Goal: Check status: Check status

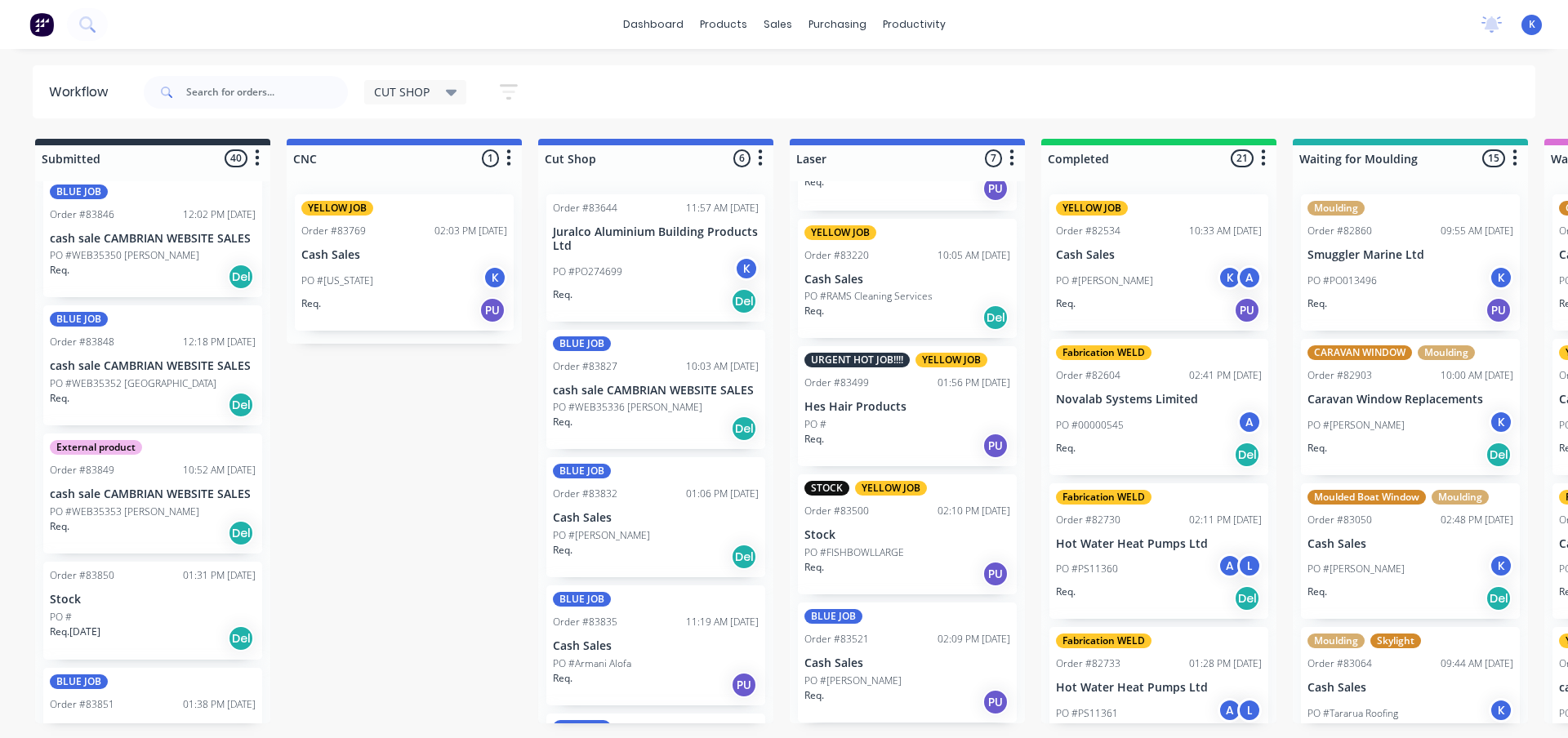
scroll to position [2940, 0]
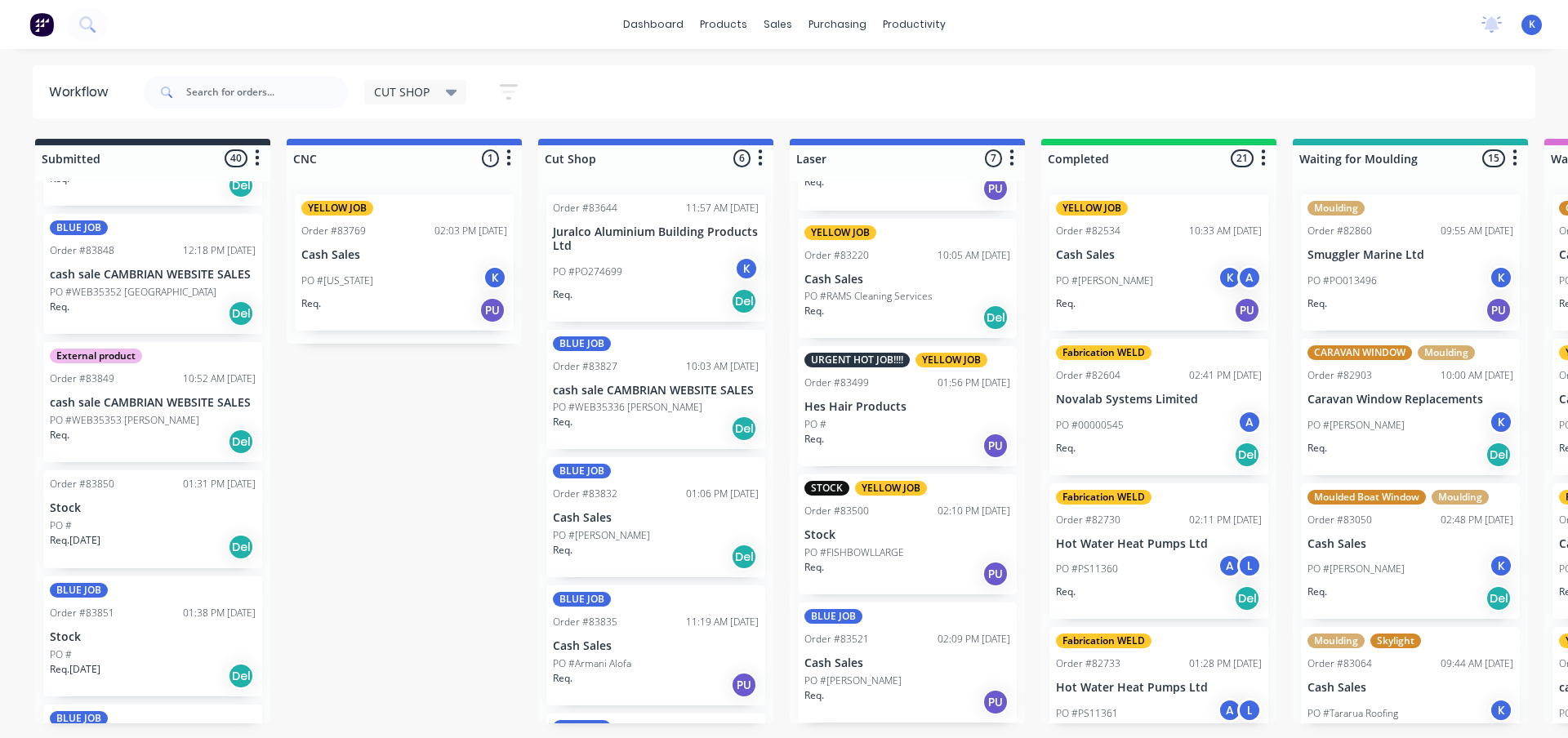
click at [100, 534] on p "Req. 19/08/25" at bounding box center [75, 541] width 50 height 14
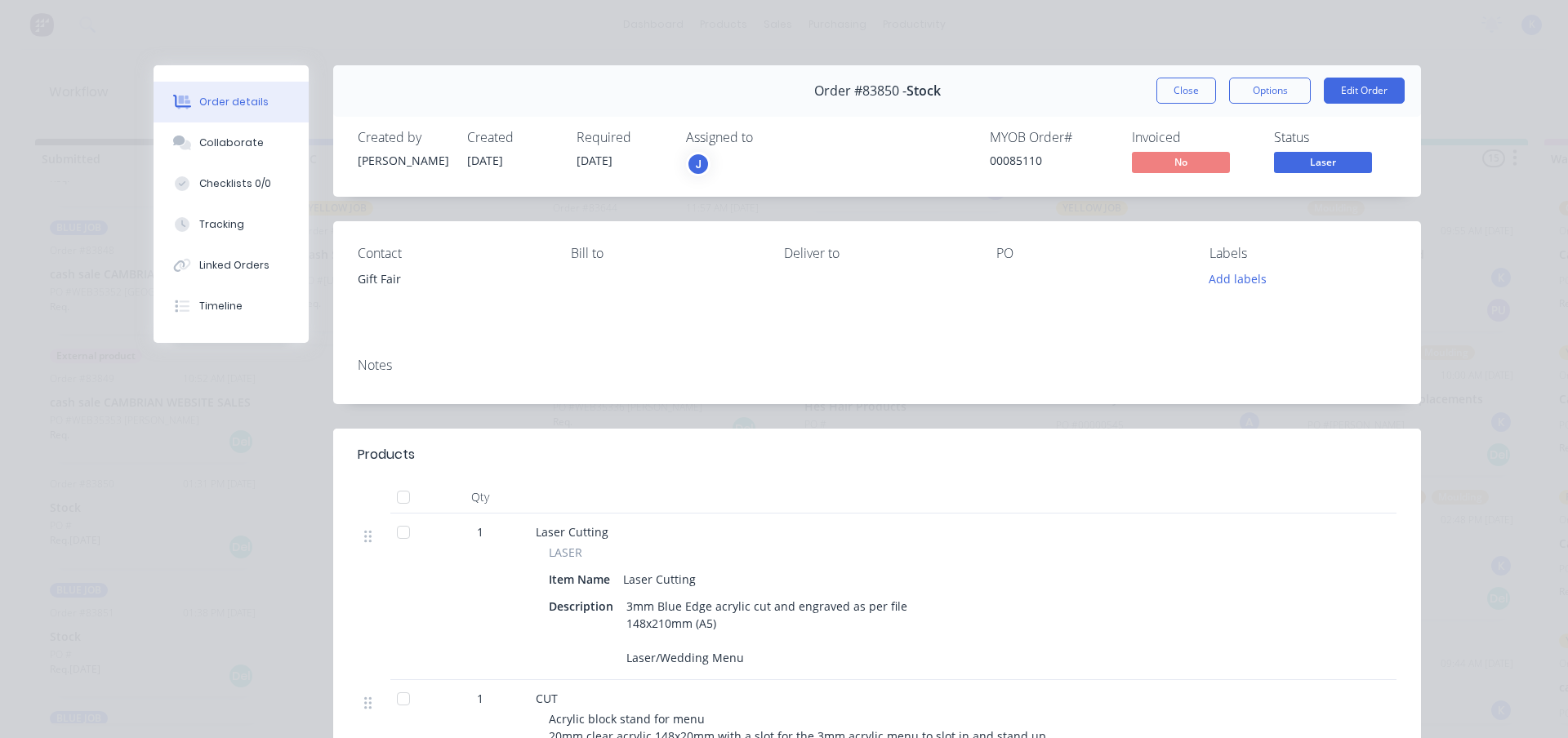
click at [713, 158] on div "J" at bounding box center [768, 163] width 163 height 25
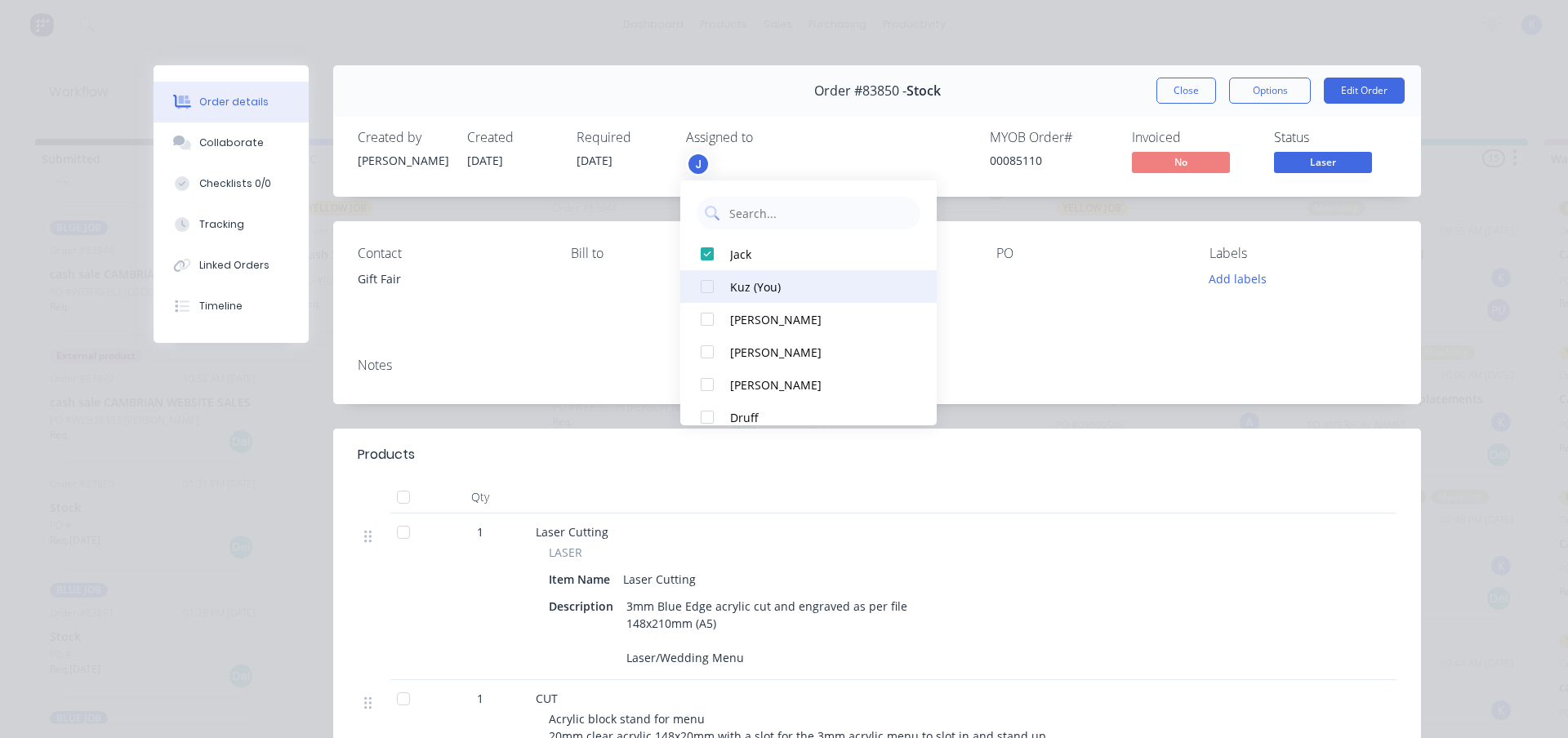
drag, startPoint x: 702, startPoint y: 283, endPoint x: 737, endPoint y: 296, distance: 37.3
click at [704, 284] on div at bounding box center [707, 287] width 32 height 32
click at [1180, 90] on button "Close" at bounding box center [1187, 90] width 60 height 26
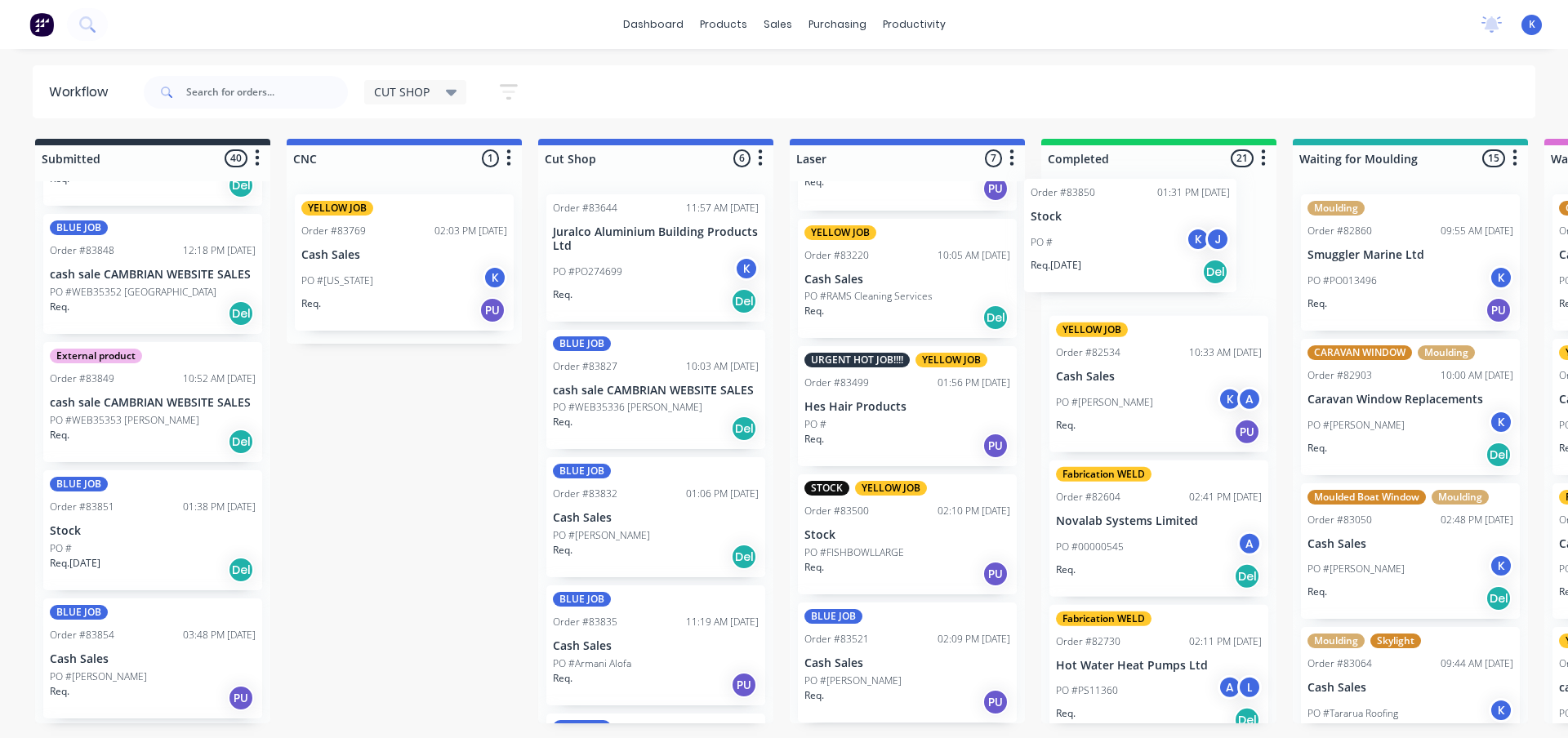
drag, startPoint x: 77, startPoint y: 533, endPoint x: 1069, endPoint y: 257, distance: 1029.7
drag, startPoint x: 1070, startPoint y: 257, endPoint x: 873, endPoint y: 210, distance: 202.5
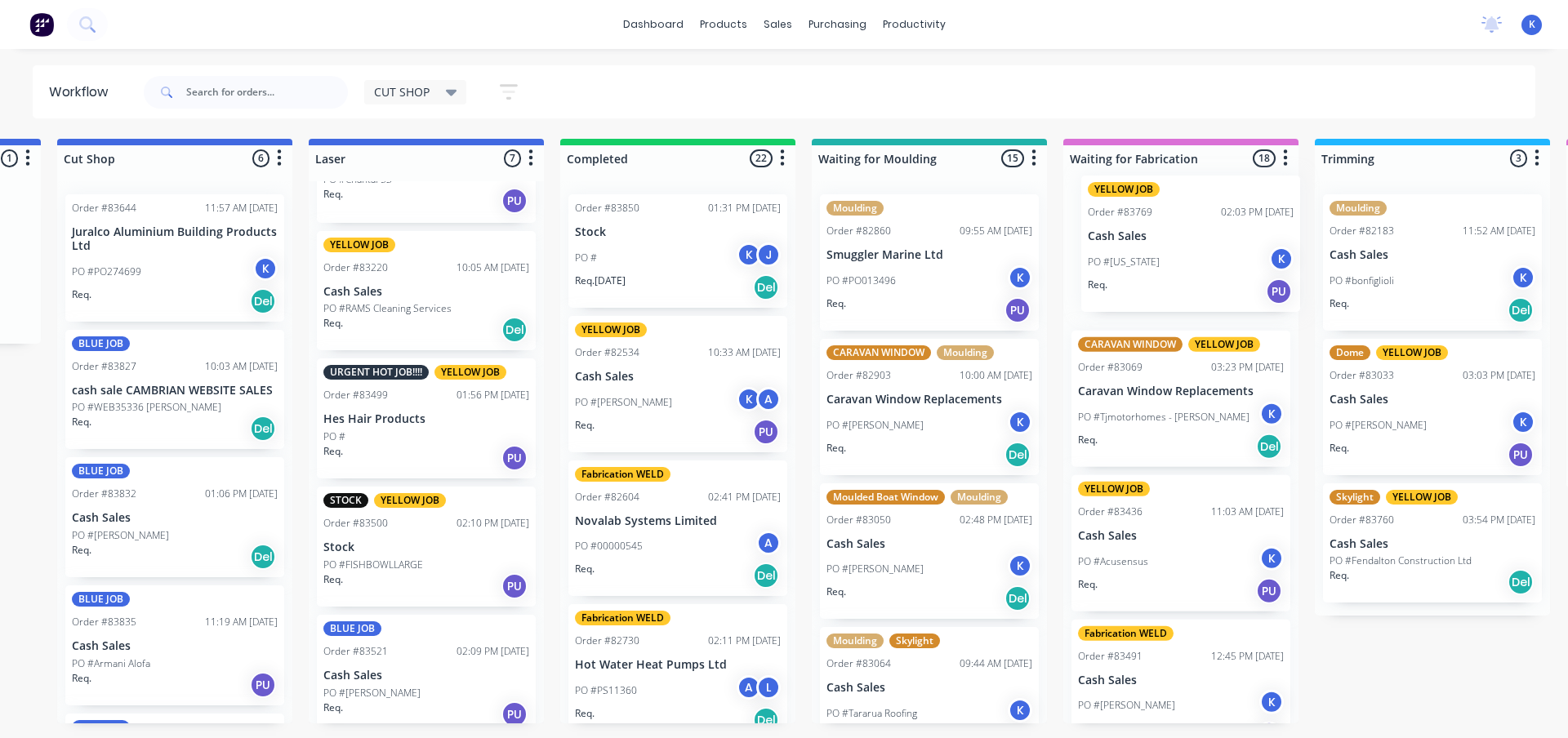
scroll to position [0, 487]
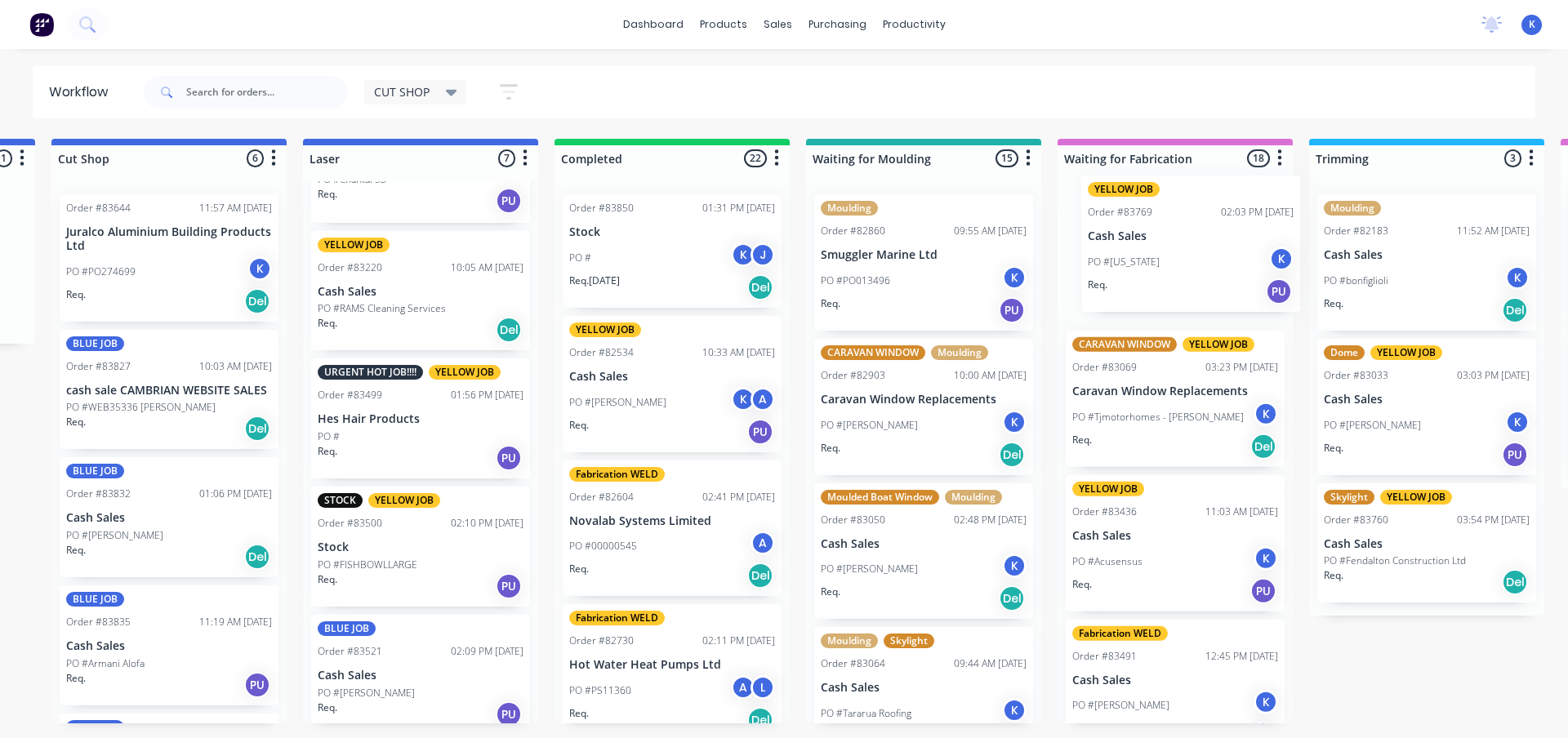
drag, startPoint x: 371, startPoint y: 248, endPoint x: 1159, endPoint y: 232, distance: 788.2
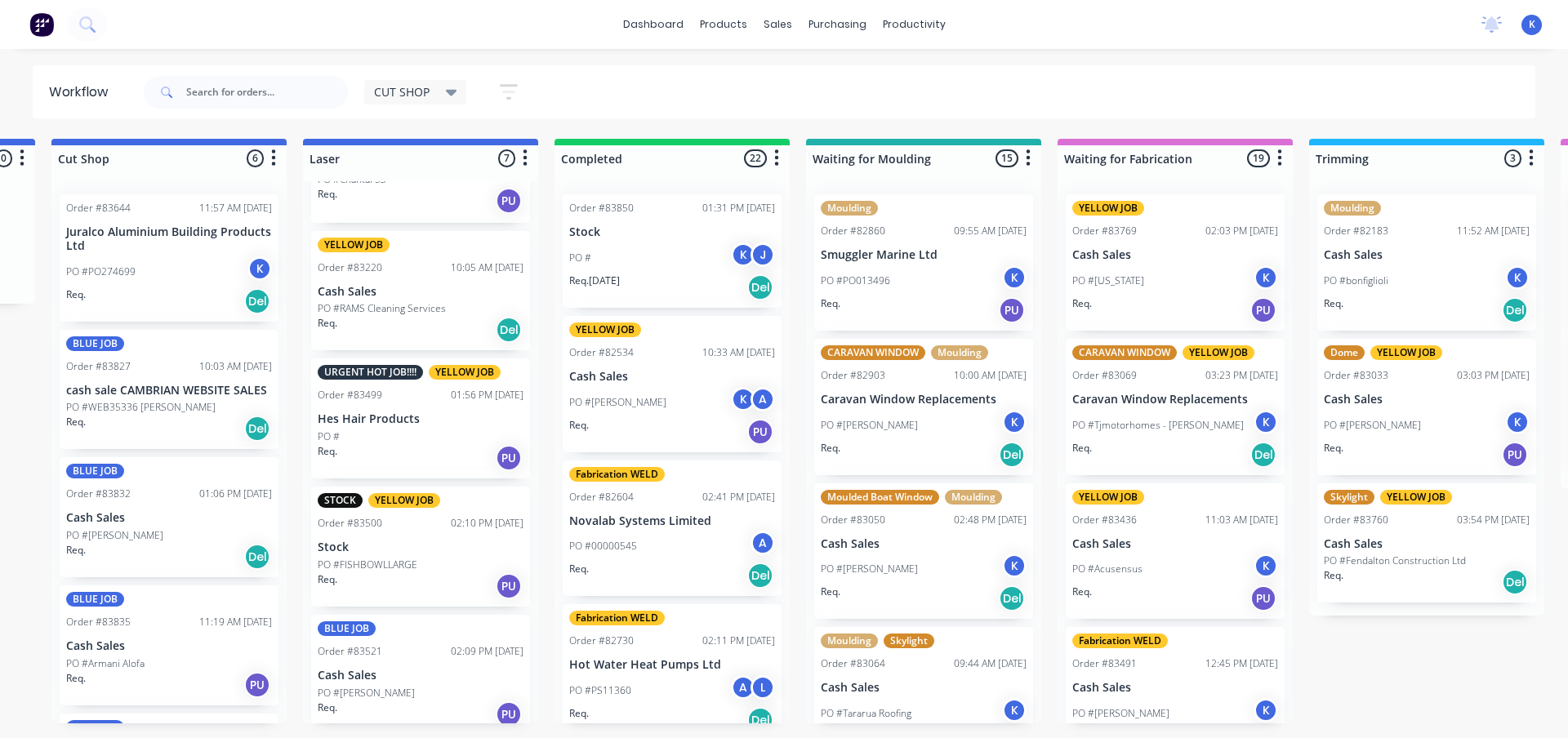
scroll to position [0, 0]
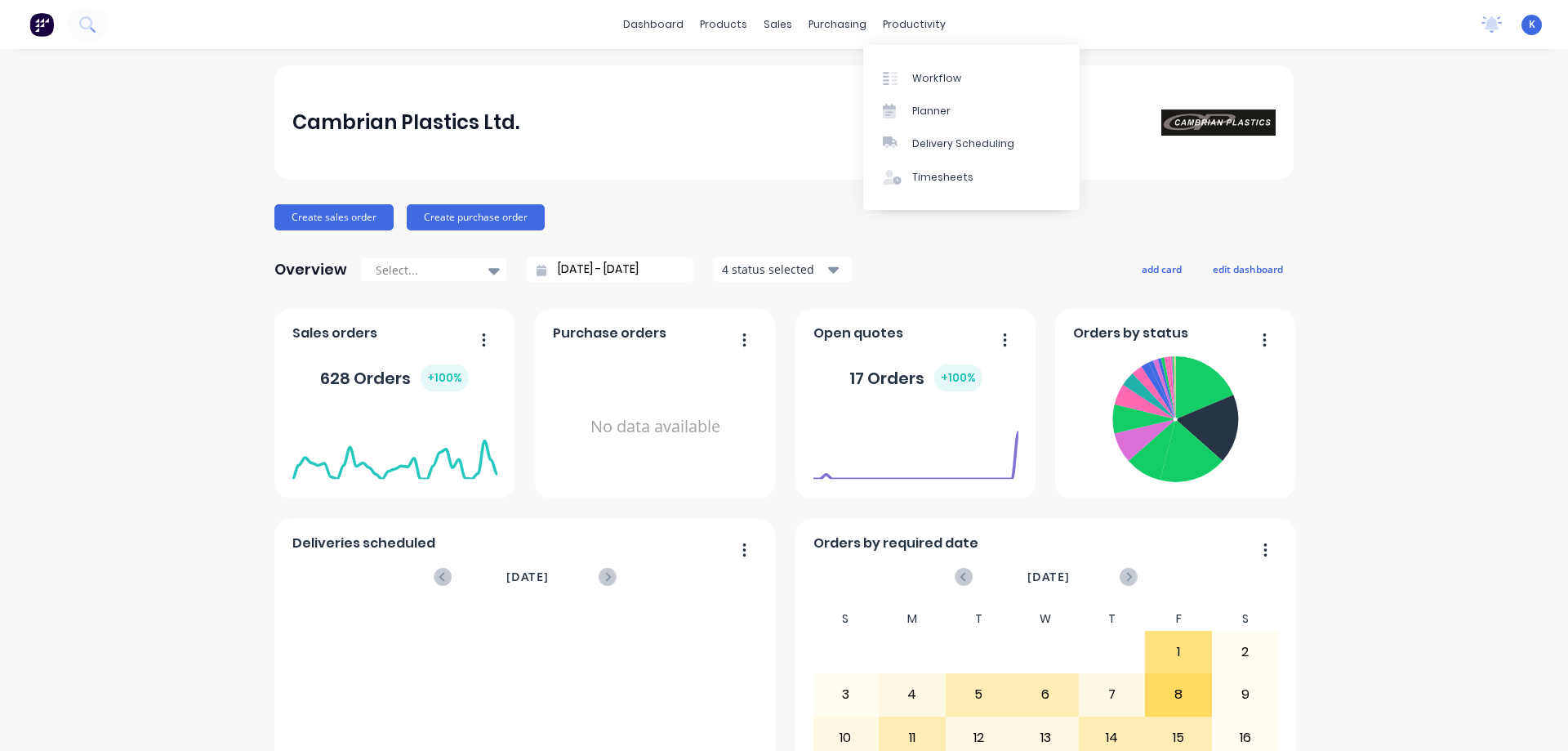
click at [931, 77] on div "Workflow" at bounding box center [937, 77] width 49 height 14
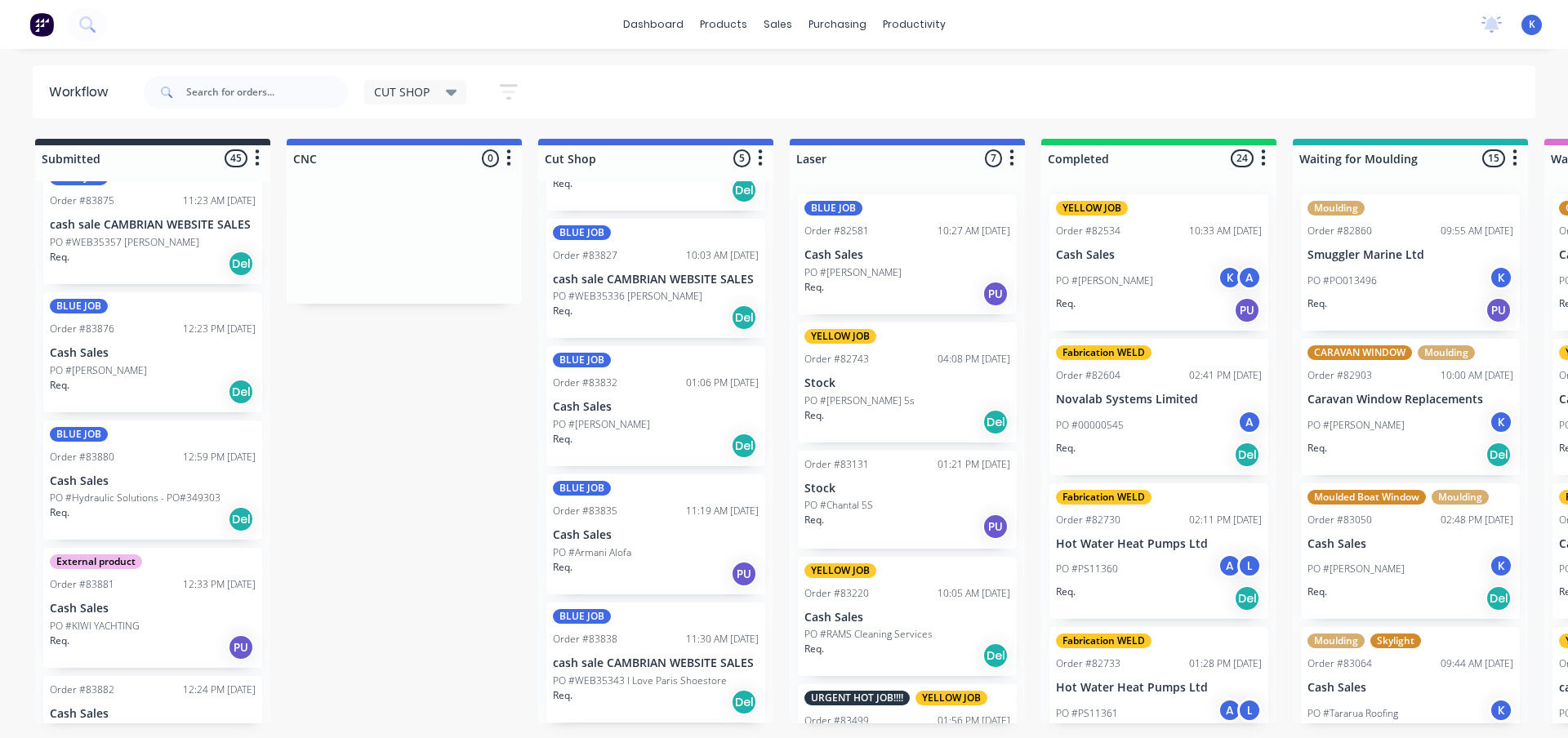
scroll to position [5182, 0]
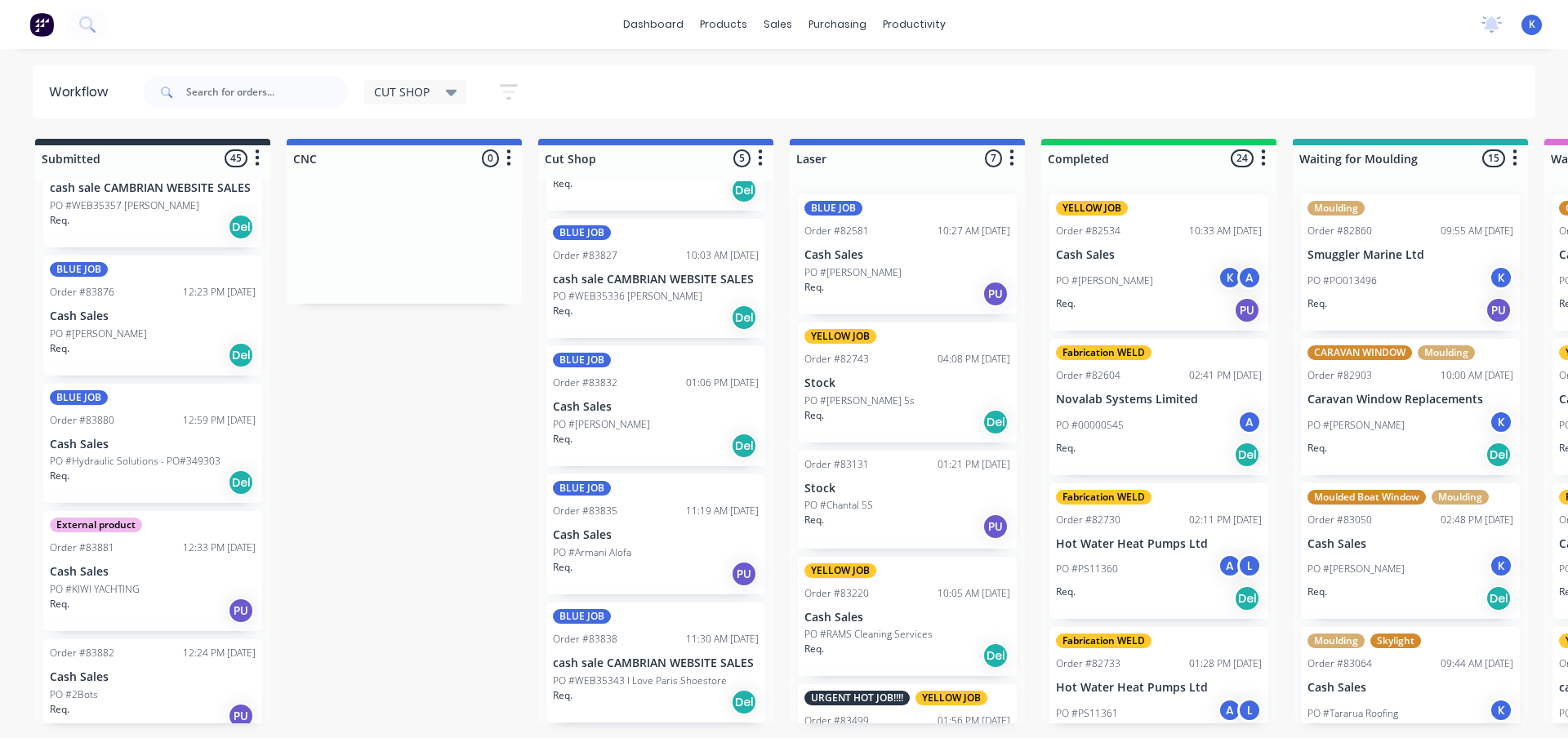
click at [84, 672] on div "Order #83882 12:24 PM [DATE] Cash Sales PO #2Bots Req. PU" at bounding box center [152, 688] width 219 height 98
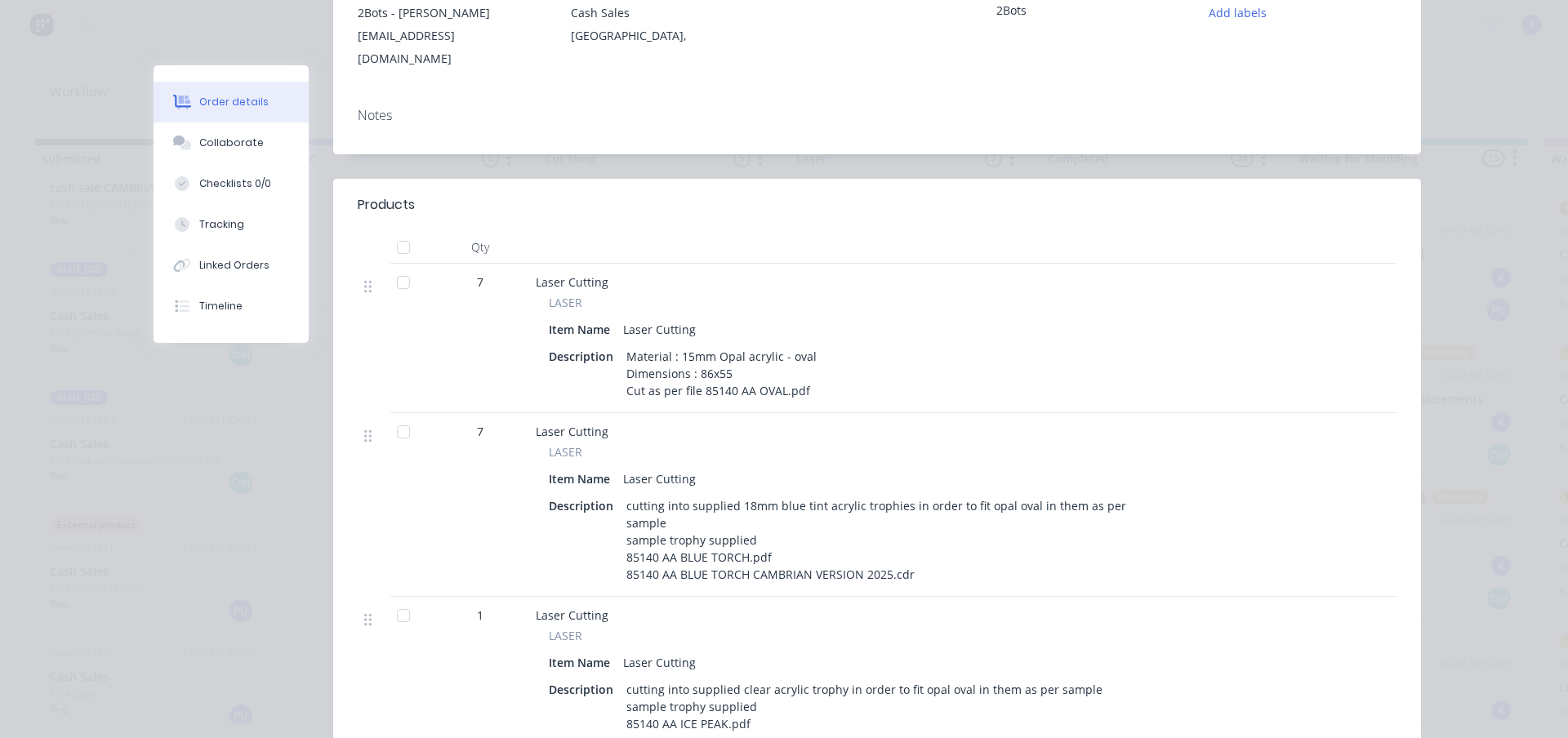
scroll to position [0, 0]
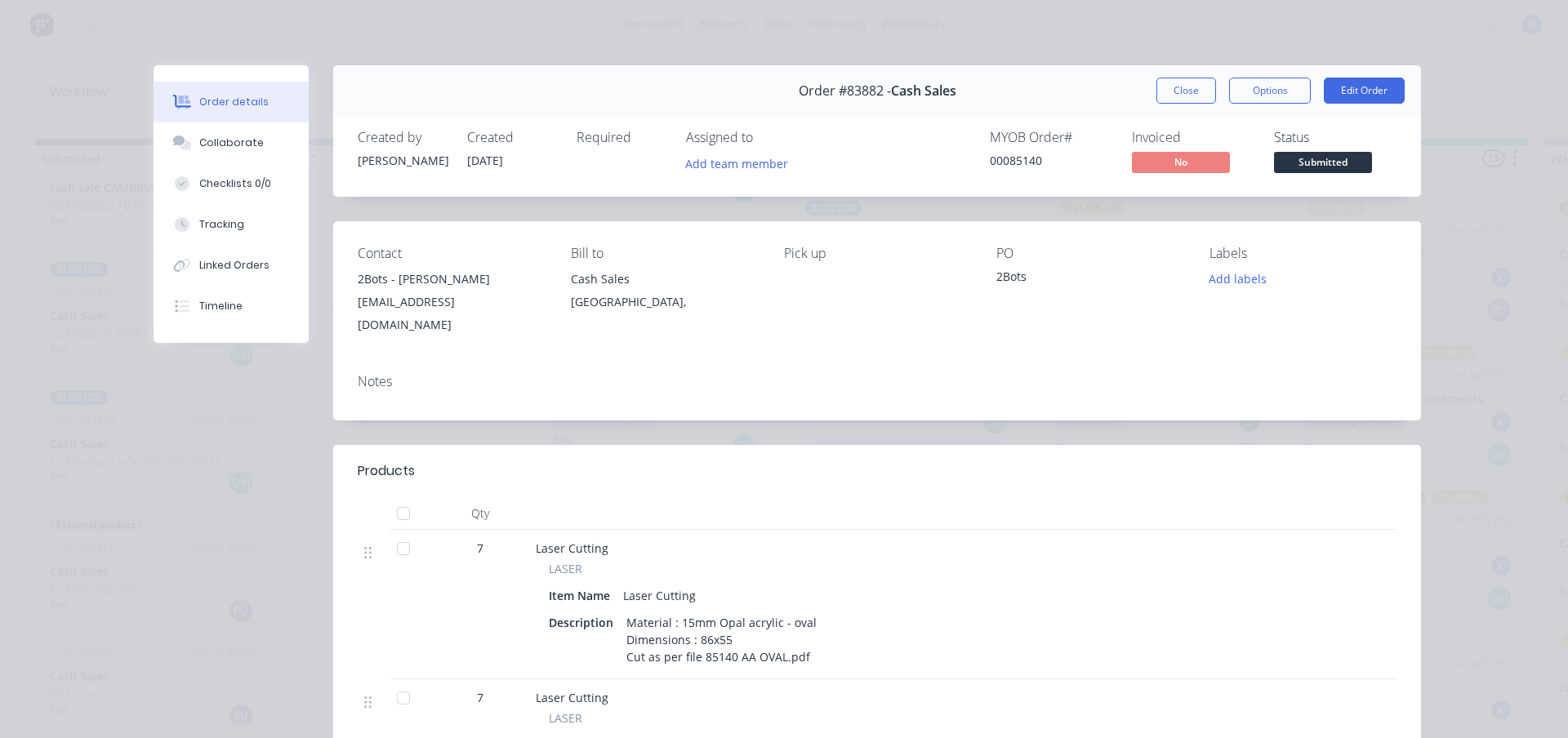
drag, startPoint x: 1179, startPoint y: 93, endPoint x: 1170, endPoint y: 93, distance: 9.0
click at [1177, 93] on button "Close" at bounding box center [1187, 90] width 60 height 26
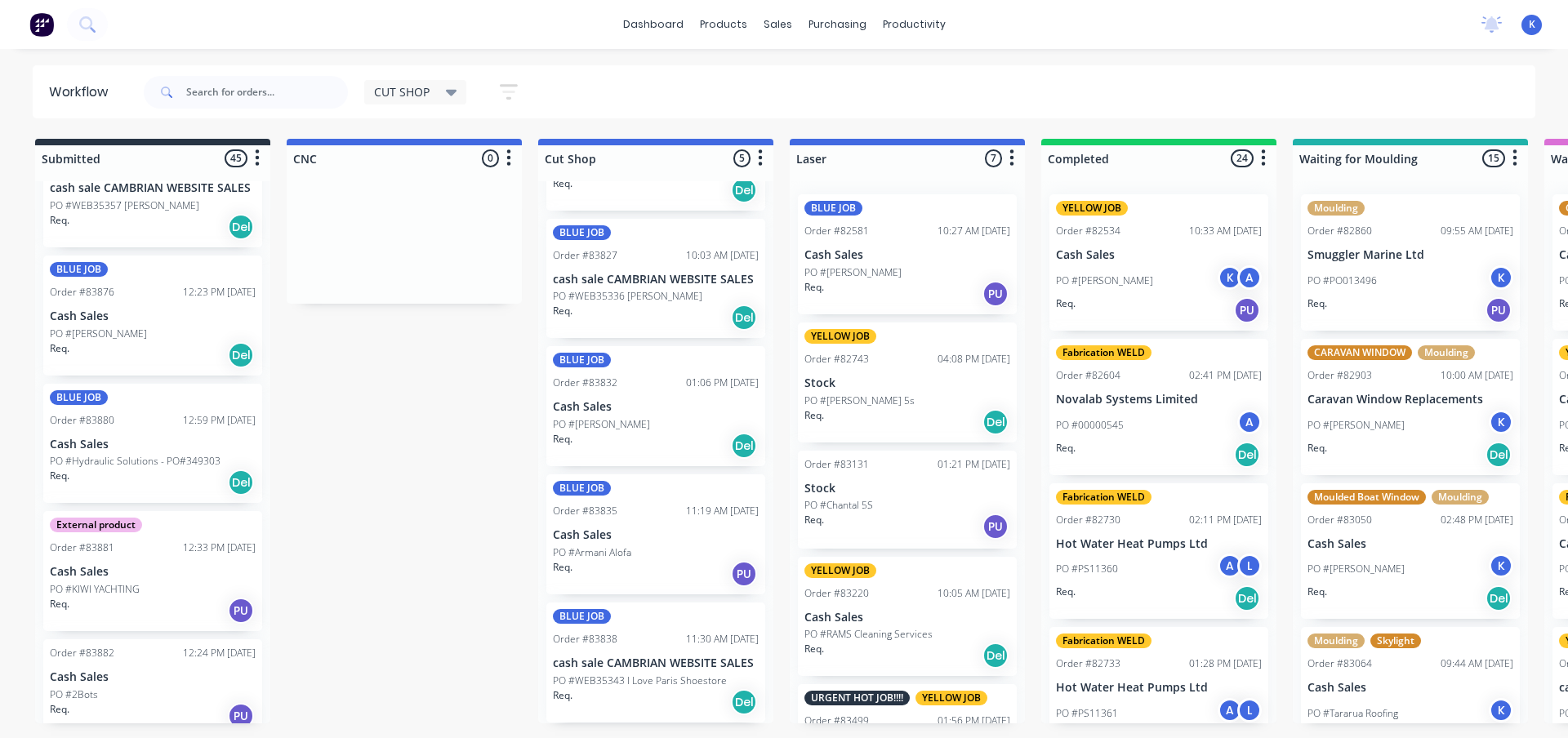
click at [112, 582] on p "PO #KIWI YACHTING" at bounding box center [95, 589] width 90 height 14
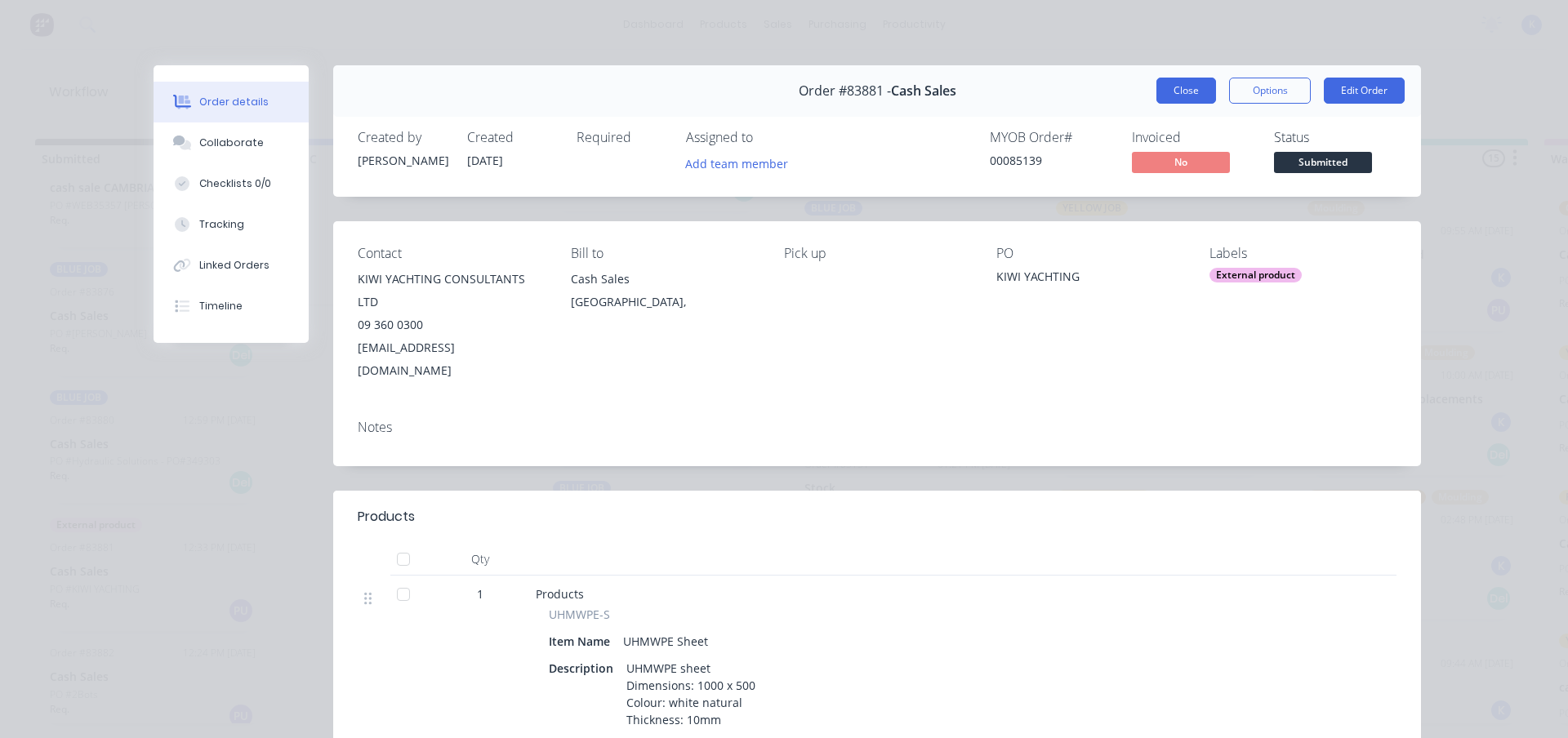
click at [1157, 92] on button "Close" at bounding box center [1187, 90] width 60 height 26
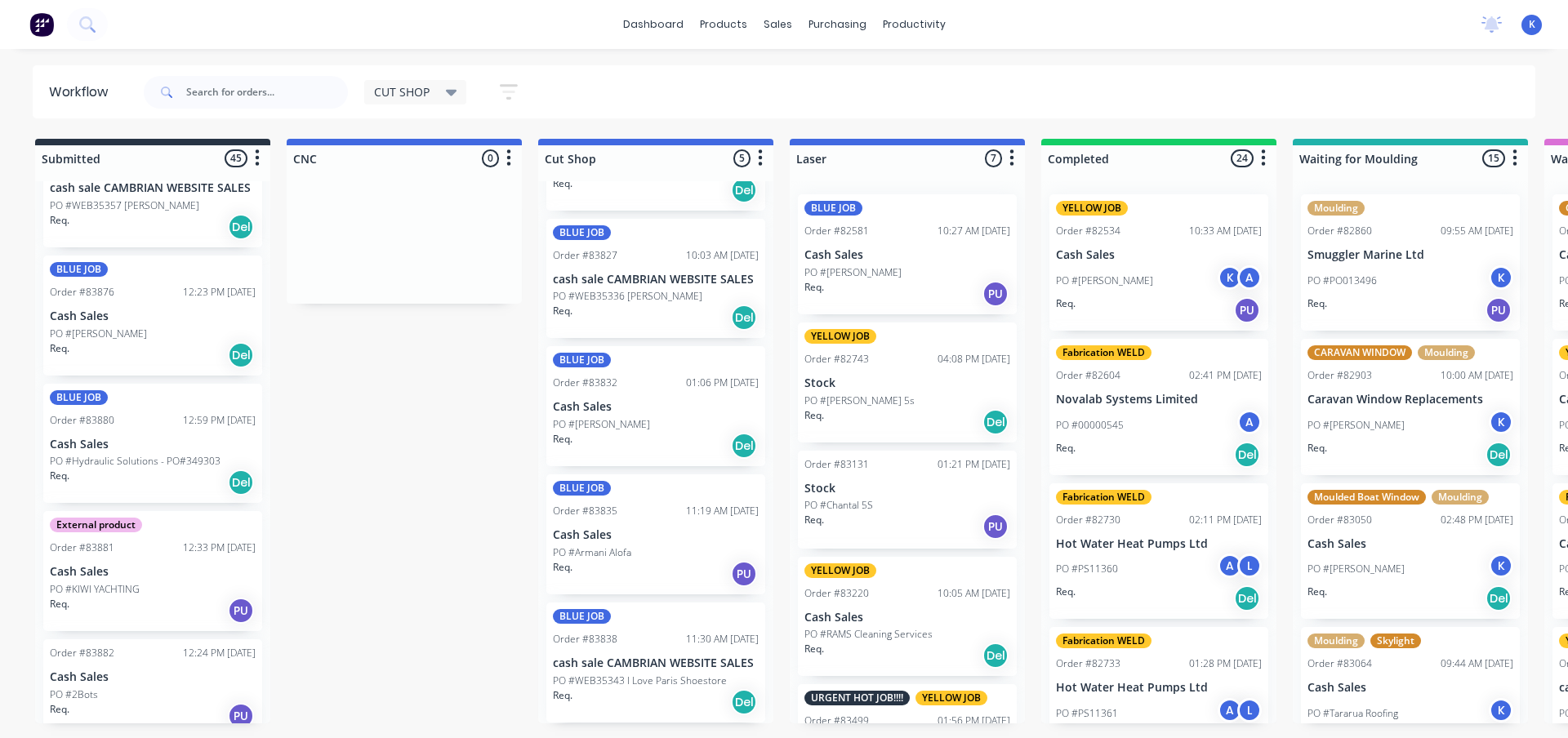
click at [94, 454] on p "PO #Hydraulic Solutions - PO#349303" at bounding box center [135, 461] width 171 height 14
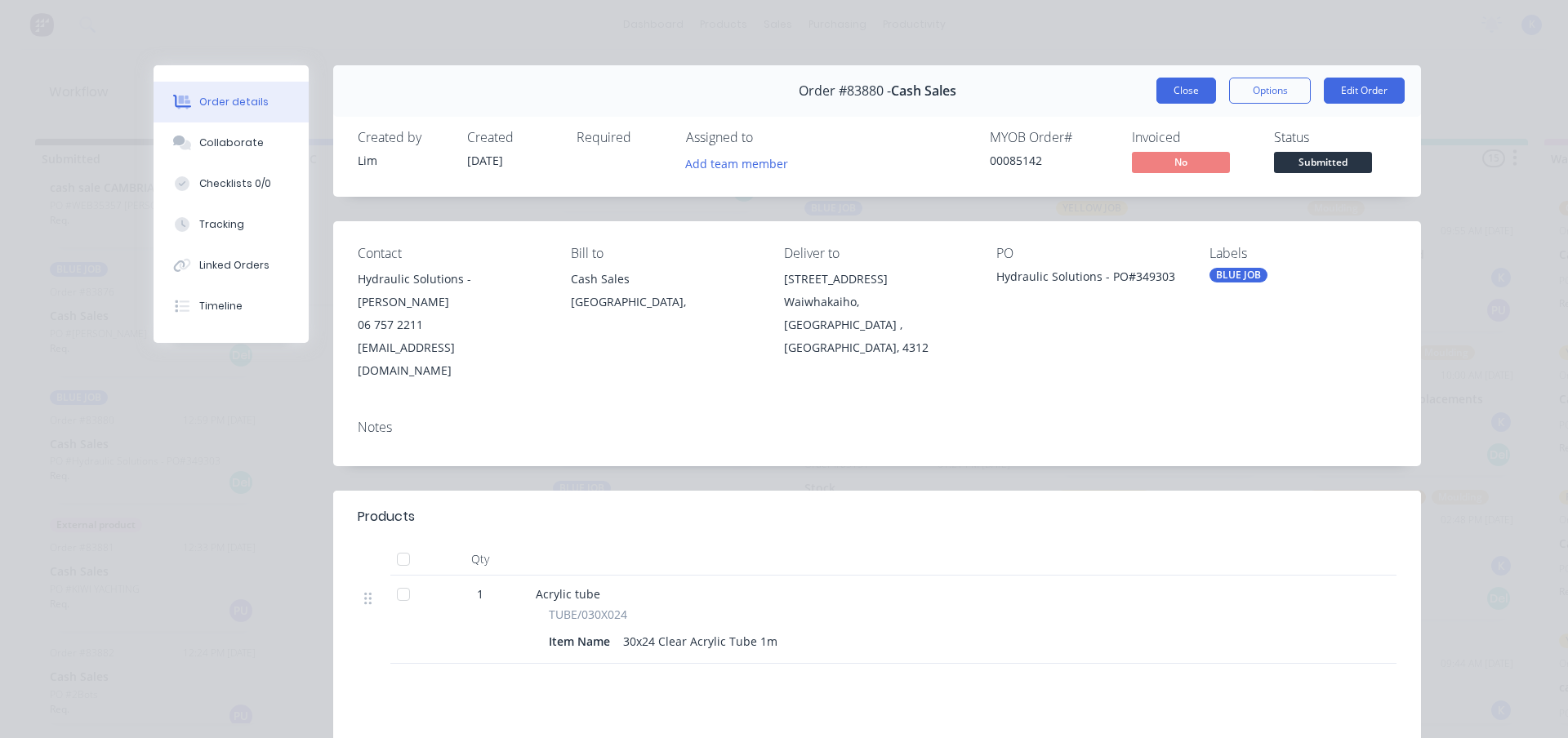
click at [1175, 90] on button "Close" at bounding box center [1187, 90] width 60 height 26
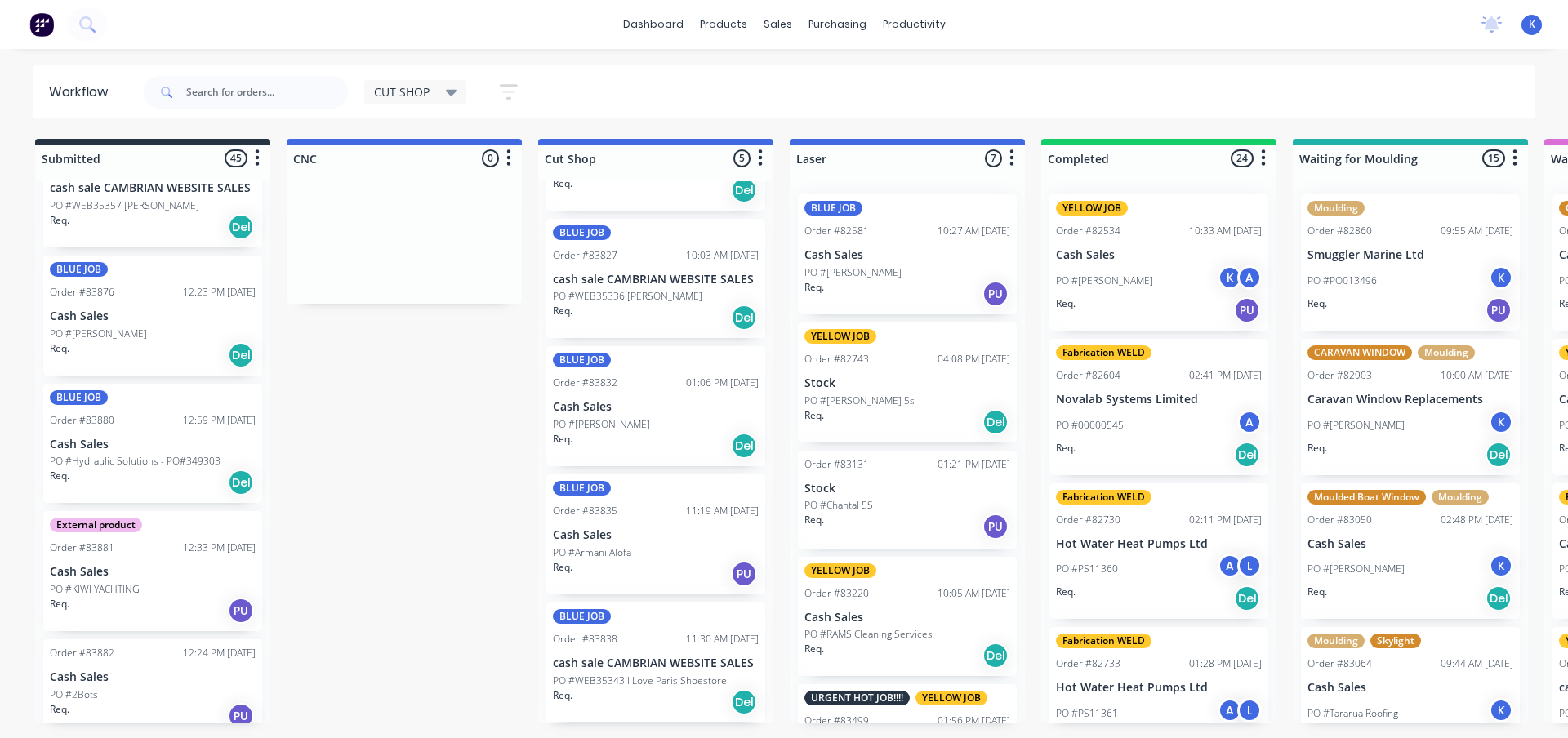
click at [111, 327] on p "PO #[PERSON_NAME]" at bounding box center [99, 334] width 97 height 14
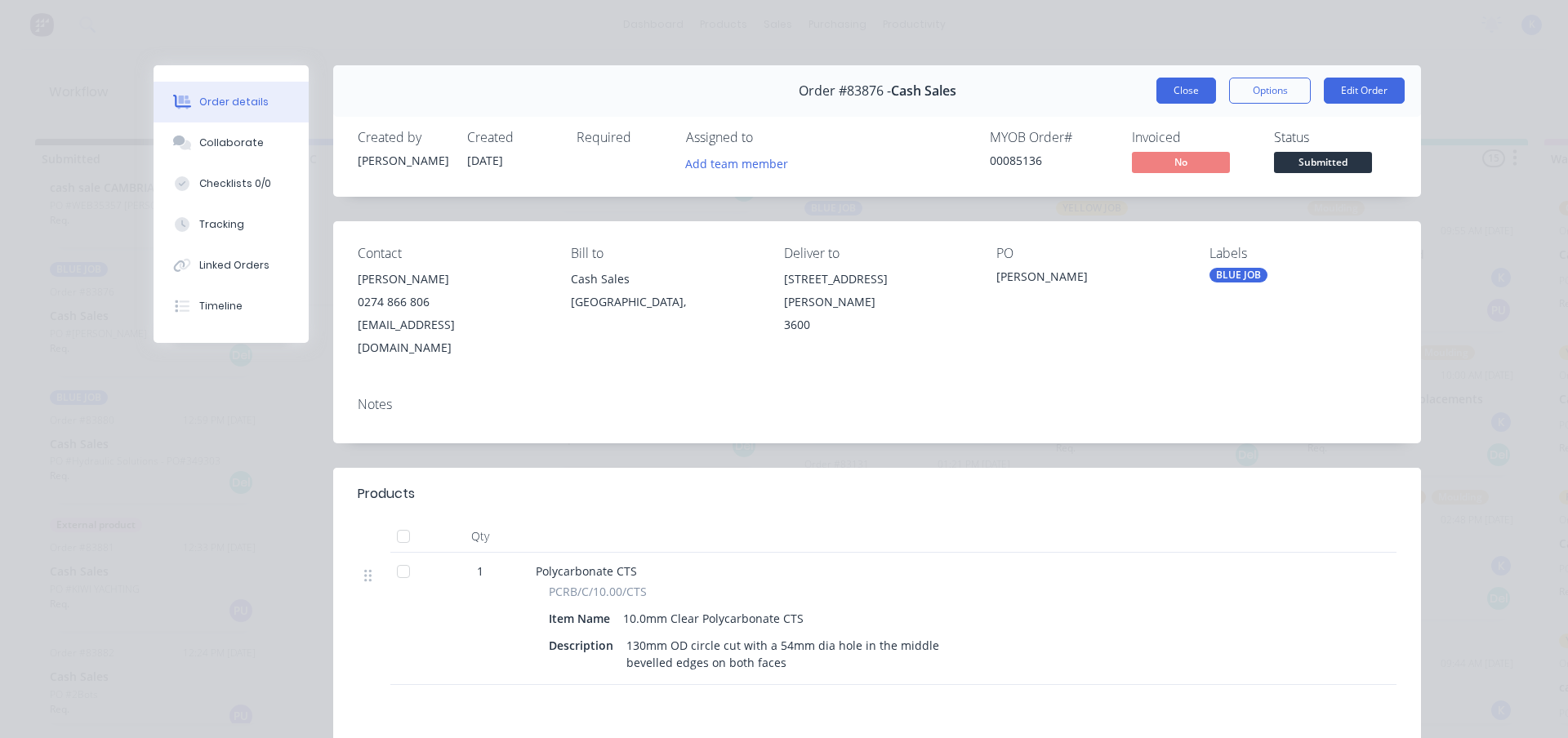
click at [1168, 89] on button "Close" at bounding box center [1187, 90] width 60 height 26
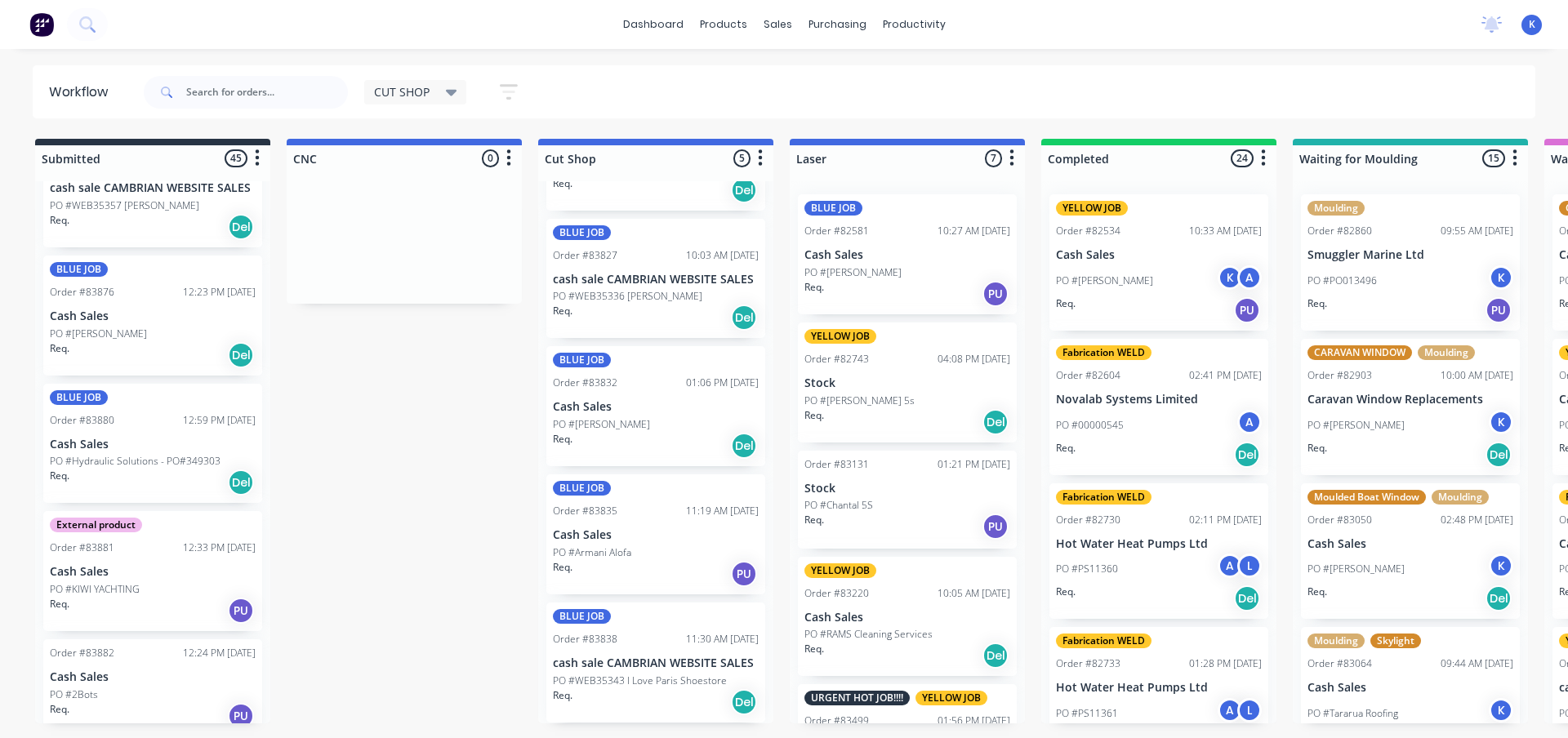
click at [103, 310] on div "BLUE JOB Order #83876 12:23 PM [DATE] Cash Sales PO #[PERSON_NAME] Req. Del" at bounding box center [152, 315] width 219 height 120
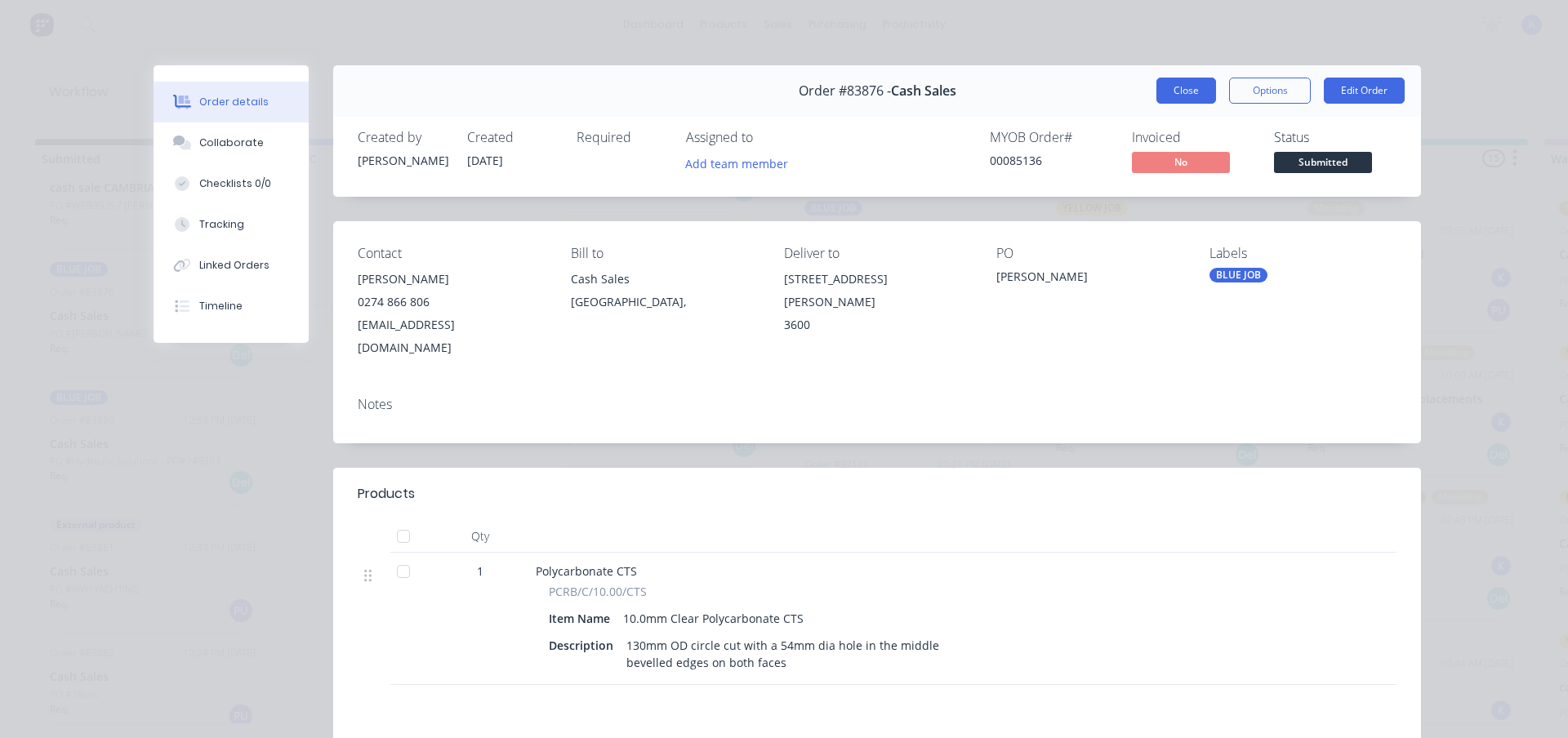
drag, startPoint x: 1166, startPoint y: 91, endPoint x: 641, endPoint y: 199, distance: 536.0
click at [1166, 92] on button "Close" at bounding box center [1187, 90] width 60 height 26
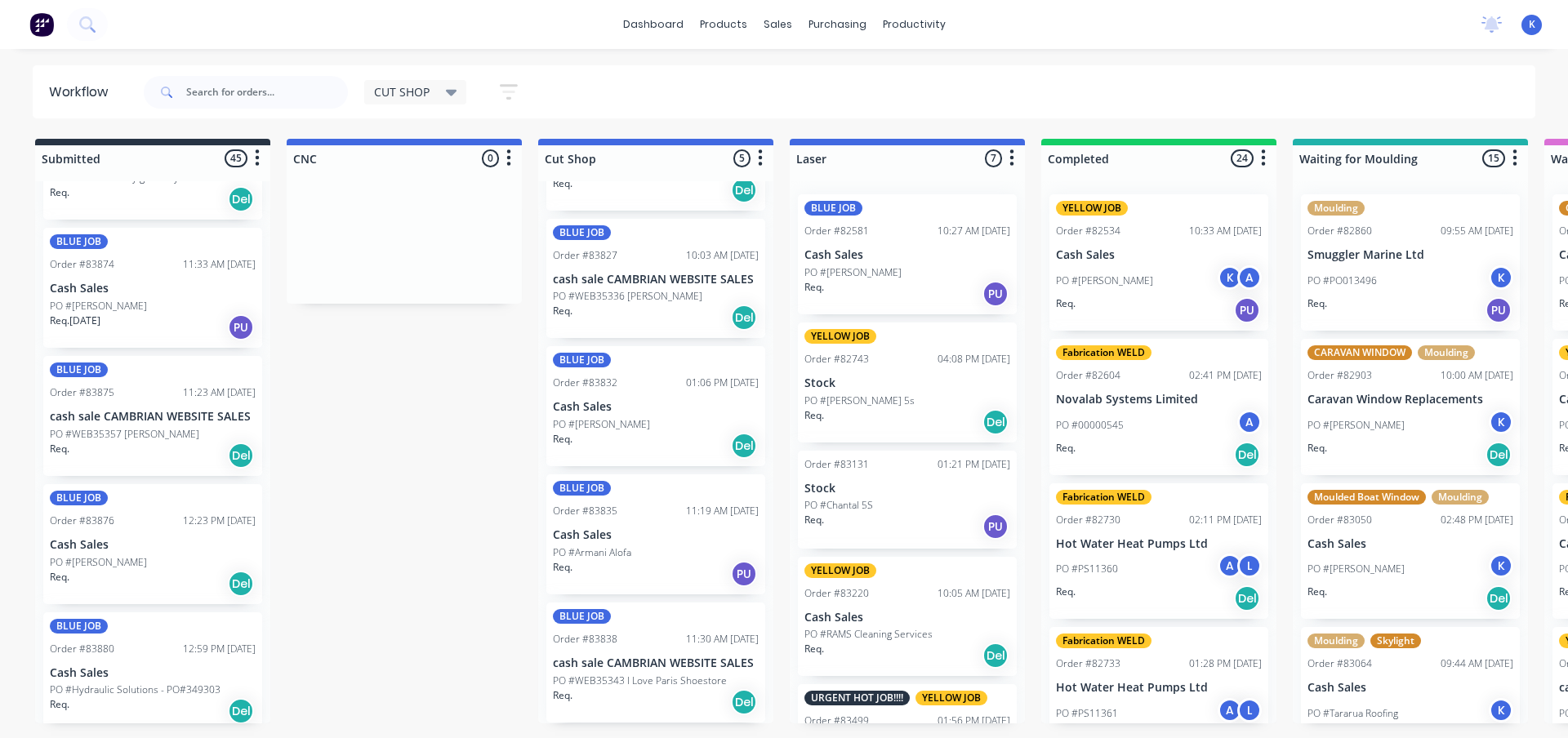
scroll to position [4937, 0]
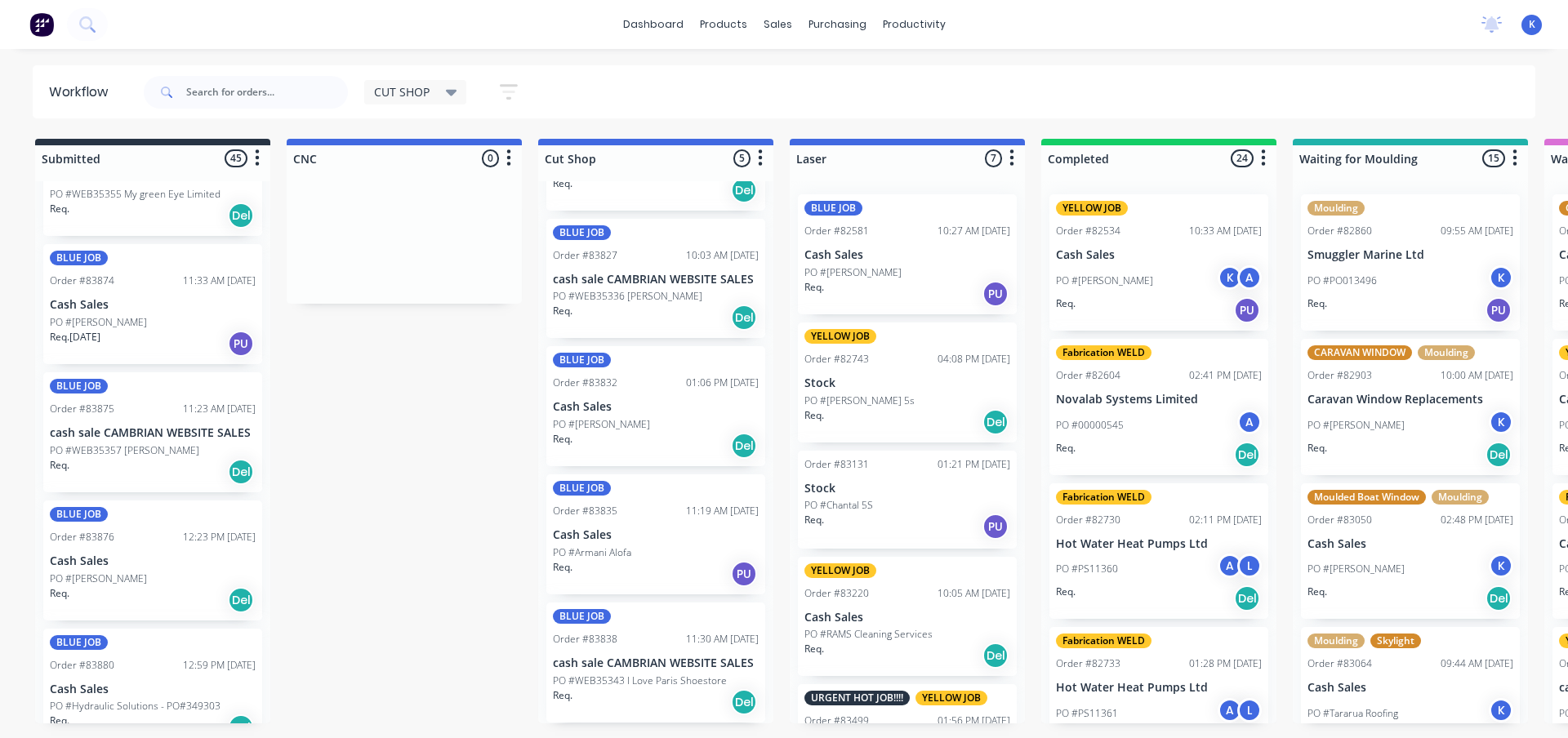
click at [100, 426] on p "cash sale CAMBRIAN WEBSITE SALES" at bounding box center [153, 433] width 206 height 14
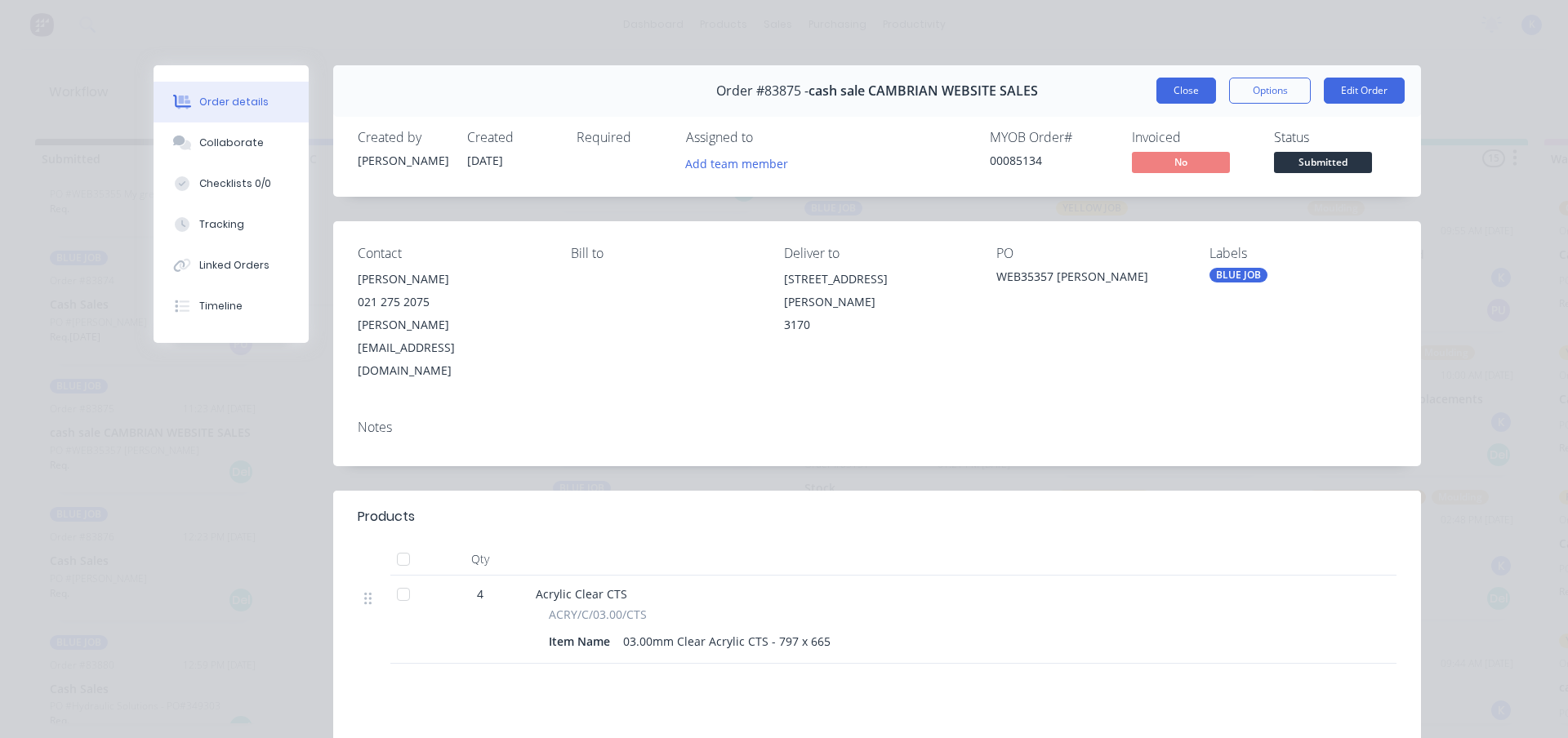
click at [1174, 93] on button "Close" at bounding box center [1187, 90] width 60 height 26
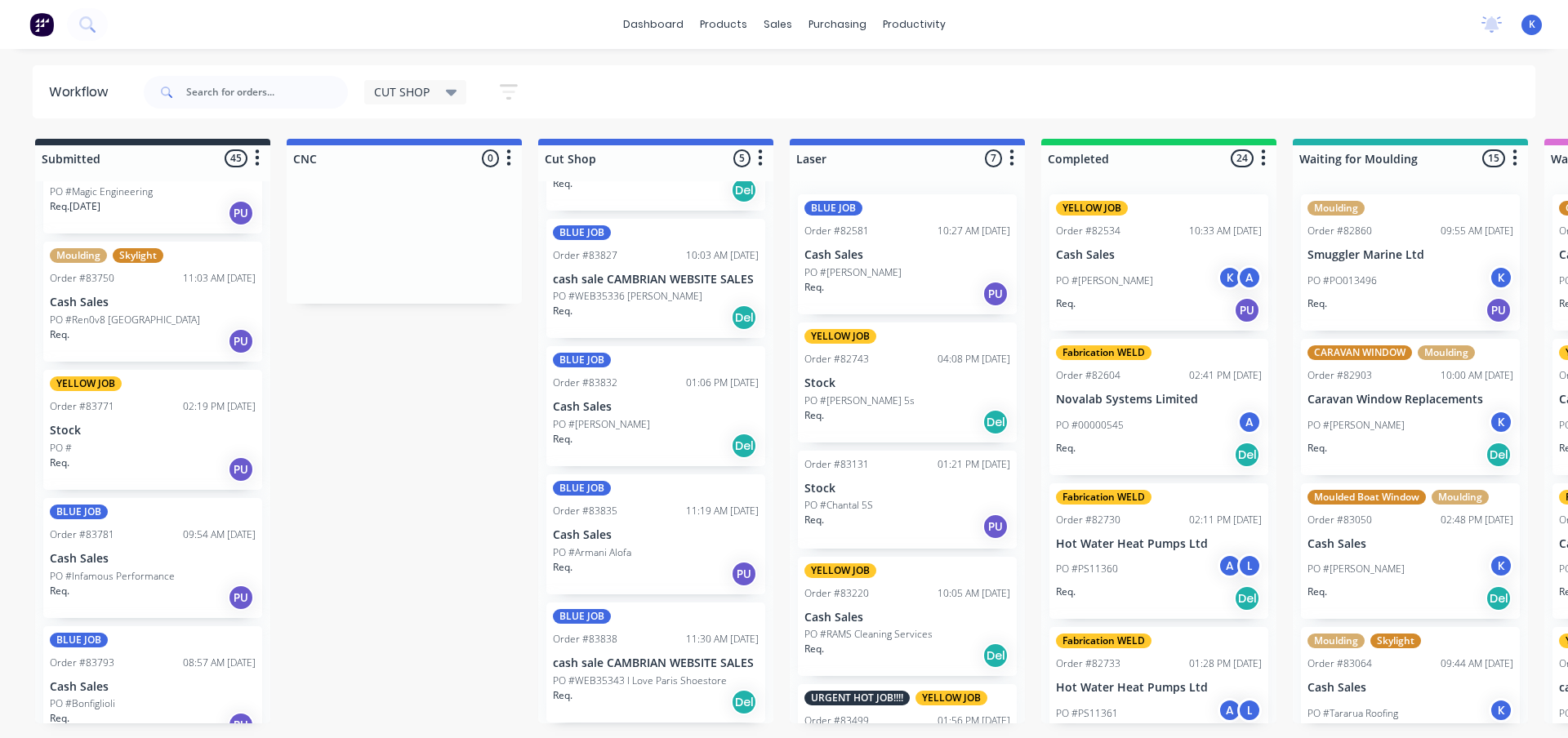
scroll to position [1098, 0]
